Goal: Check status: Check status

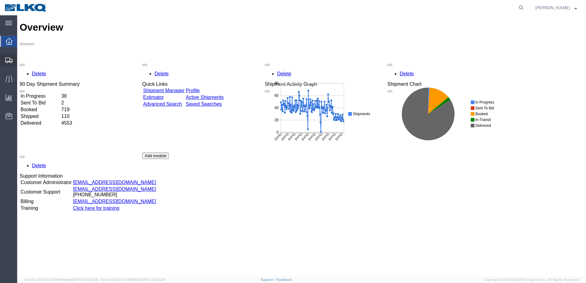
click at [21, 60] on span "Shipments" at bounding box center [19, 60] width 4 height 12
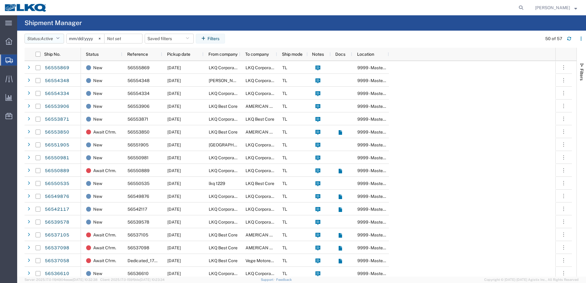
click at [59, 38] on icon "button" at bounding box center [57, 38] width 3 height 4
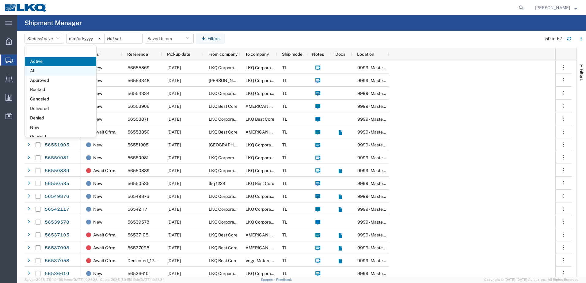
click at [35, 70] on span "All" at bounding box center [60, 71] width 71 height 10
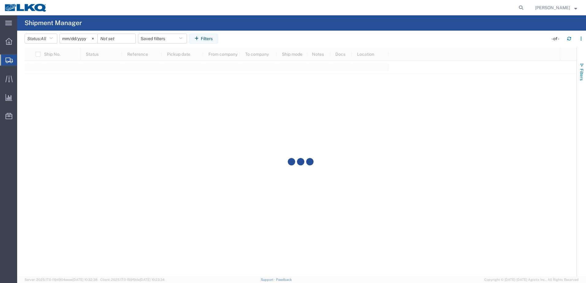
click at [582, 66] on span "button" at bounding box center [582, 65] width 5 height 5
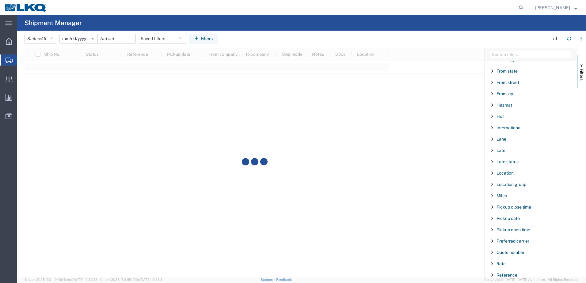
scroll to position [368, 0]
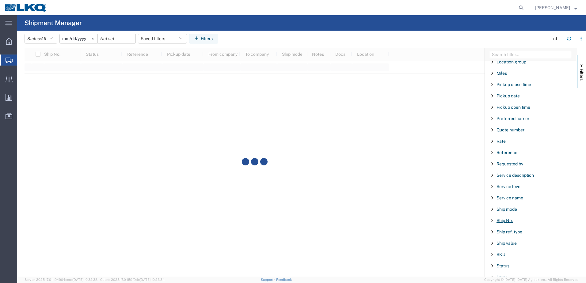
click at [502, 222] on span "Ship No." at bounding box center [505, 220] width 16 height 5
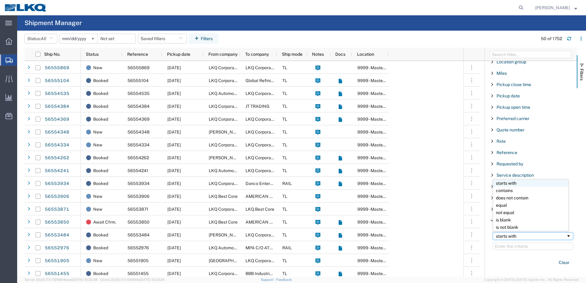
click at [521, 235] on div "starts with" at bounding box center [531, 236] width 70 height 5
click at [520, 236] on div "starts with" at bounding box center [531, 236] width 70 height 5
click at [514, 249] on input "Filter Value" at bounding box center [533, 246] width 80 height 7
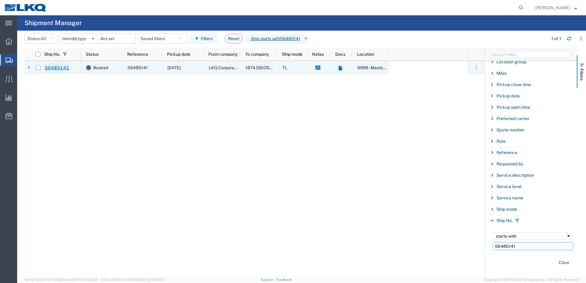
type input "56485141"
click at [58, 70] on link "56485141" at bounding box center [56, 68] width 25 height 10
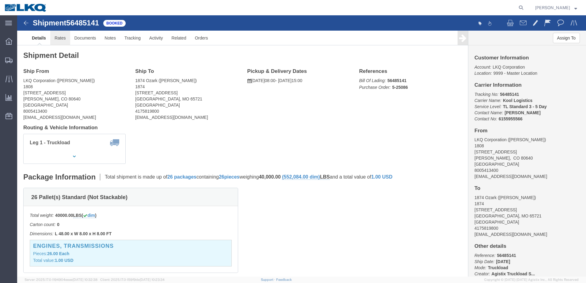
click link "Rates"
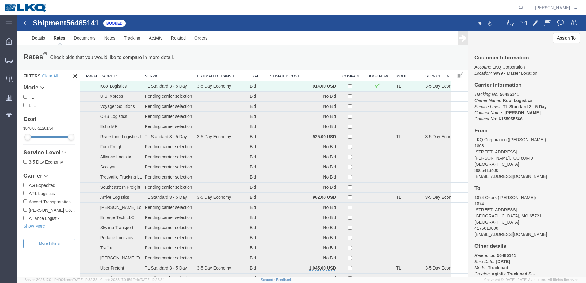
click at [24, 24] on img at bounding box center [25, 22] width 7 height 7
